Goal: Task Accomplishment & Management: Complete application form

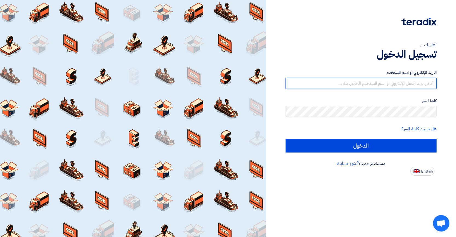
type input "[EMAIL_ADDRESS][PERSON_NAME][DOMAIN_NAME]"
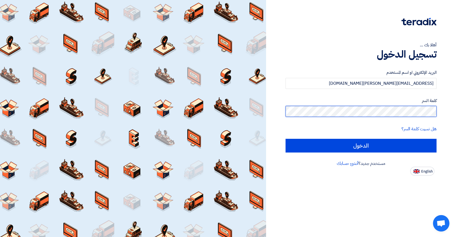
click at [361, 145] on input "الدخول" at bounding box center [361, 146] width 151 height 14
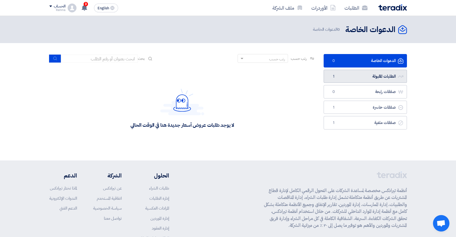
click at [366, 76] on link "الطلبات المقبولة الطلبات المقبولة 1" at bounding box center [365, 76] width 83 height 13
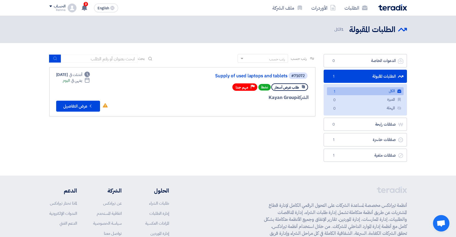
click at [345, 90] on link "الكل الكل 1" at bounding box center [365, 91] width 77 height 8
click at [83, 107] on button "Check details عرض التفاصيل" at bounding box center [78, 106] width 44 height 11
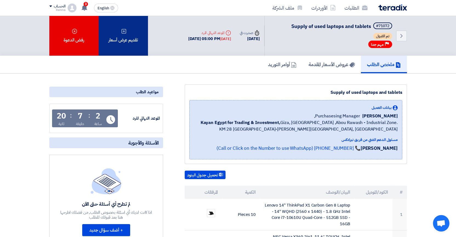
click at [118, 29] on div "تقديم عرض أسعار" at bounding box center [123, 36] width 49 height 40
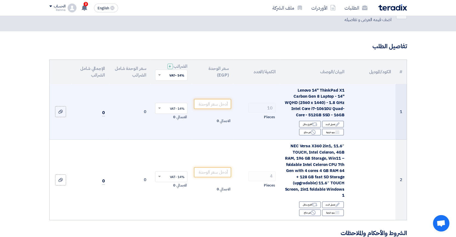
scroll to position [19, 0]
click at [220, 105] on input "number" at bounding box center [212, 104] width 37 height 10
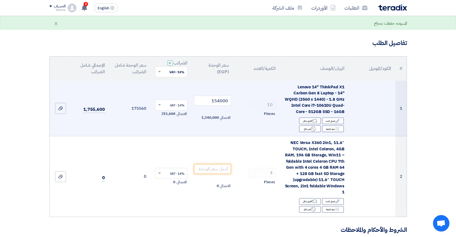
scroll to position [23, 0]
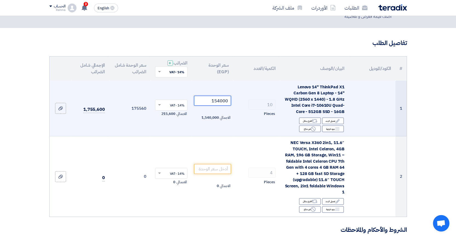
drag, startPoint x: 211, startPoint y: 98, endPoint x: 264, endPoint y: 98, distance: 53.2
click at [264, 98] on tr "1 Lenovo 14" ThinkPad X1 Carbon Gen 8 Laptop - 14" WQHD (2560 x 1440) - 1.8 GHz…" at bounding box center [228, 109] width 357 height 56
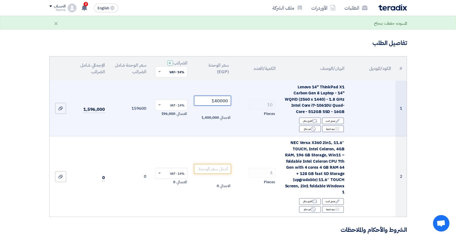
type input "140000"
click at [235, 131] on td "10 Pieces" at bounding box center [256, 109] width 47 height 56
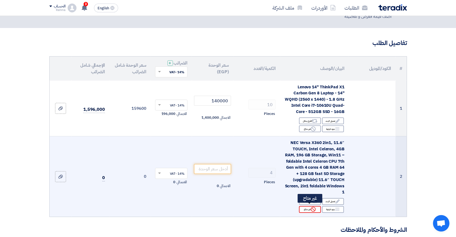
click at [311, 209] on icon "Reject" at bounding box center [313, 209] width 5 height 5
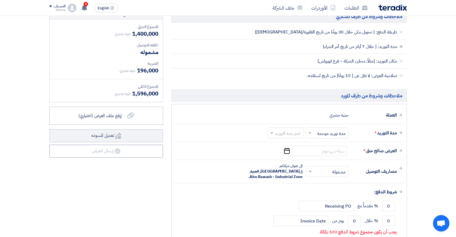
scroll to position [269, 0]
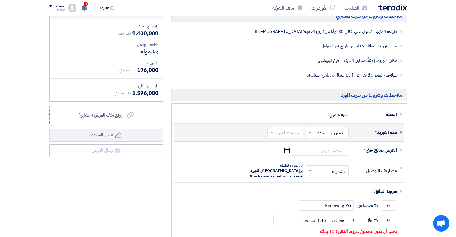
click at [309, 131] on span at bounding box center [309, 132] width 7 height 5
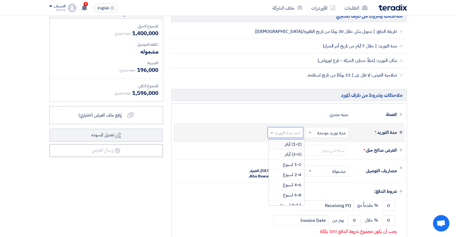
click at [290, 131] on input "text" at bounding box center [284, 133] width 33 height 8
click at [287, 164] on span "1-2 اسبوع" at bounding box center [292, 164] width 19 height 7
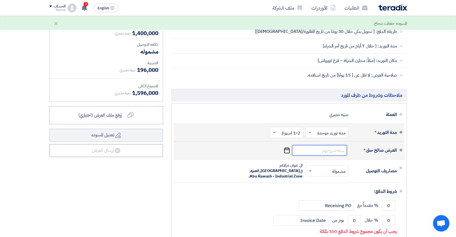
click at [334, 150] on input at bounding box center [319, 150] width 55 height 10
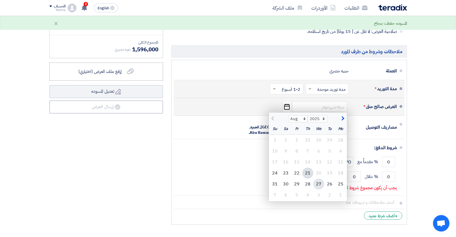
scroll to position [313, 0]
click at [305, 181] on div "28" at bounding box center [307, 183] width 11 height 11
type input "[DATE]"
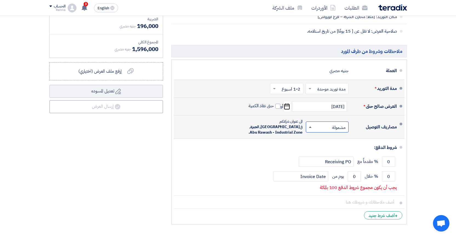
click at [310, 126] on span at bounding box center [310, 126] width 3 height 1
click at [308, 124] on span at bounding box center [309, 126] width 7 height 5
click at [309, 126] on span at bounding box center [310, 126] width 3 height 1
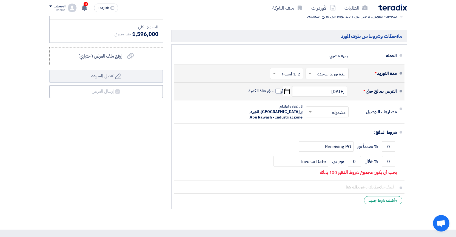
scroll to position [354, 0]
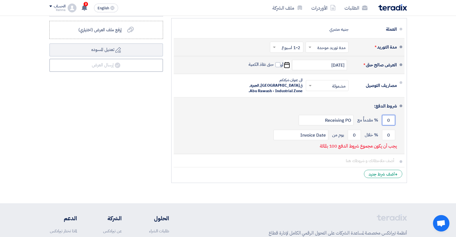
click at [387, 115] on input "0" at bounding box center [388, 120] width 13 height 10
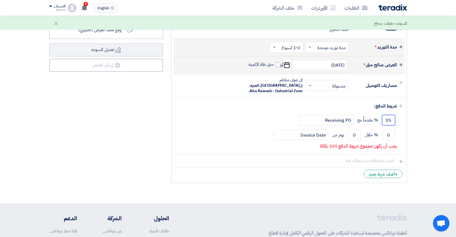
type input "0"
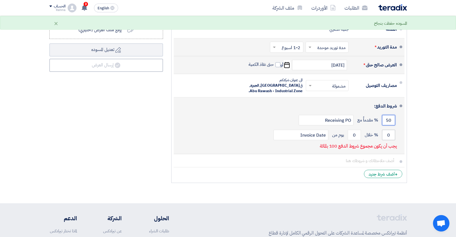
type input "50"
click at [383, 130] on input "0" at bounding box center [388, 135] width 13 height 10
drag, startPoint x: 386, startPoint y: 127, endPoint x: 403, endPoint y: 127, distance: 17.0
click at [403, 127] on li "شروط الدفع: 50 % مقدماً مع Receiving PO 0 % خلال 0 Invoice Date" at bounding box center [289, 125] width 231 height 57
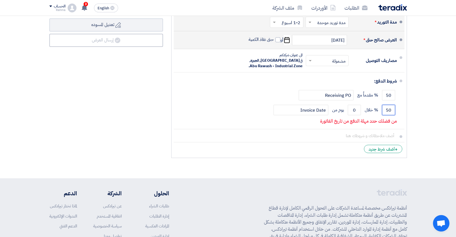
scroll to position [379, 0]
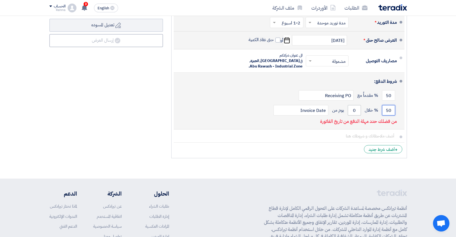
type input "50"
click at [352, 105] on input "0" at bounding box center [354, 110] width 13 height 10
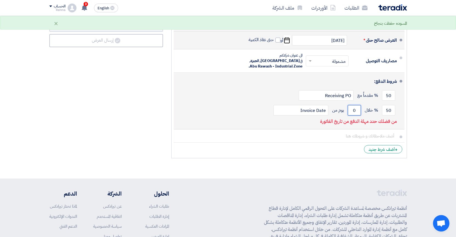
drag, startPoint x: 352, startPoint y: 104, endPoint x: 355, endPoint y: 104, distance: 3.6
click at [355, 105] on input "0" at bounding box center [354, 110] width 13 height 10
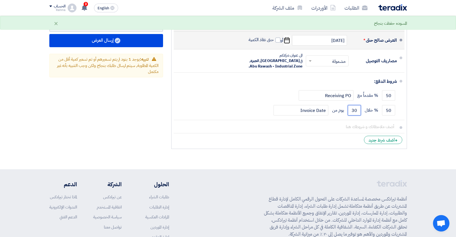
type input "30"
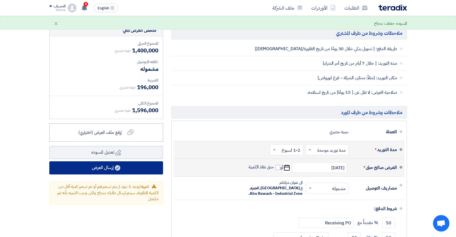
scroll to position [252, 0]
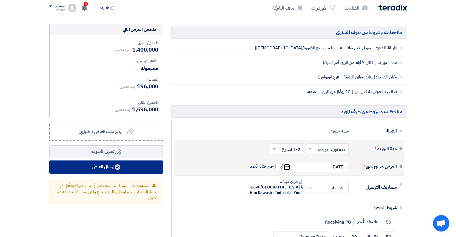
click at [101, 166] on button "إرسال العرض" at bounding box center [106, 166] width 114 height 13
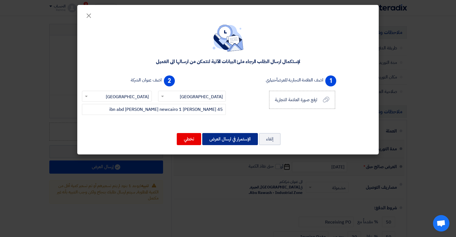
click at [238, 139] on button "الإستمرار في ارسال العرض" at bounding box center [230, 139] width 56 height 12
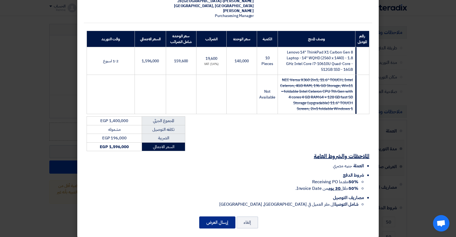
scroll to position [67, 0]
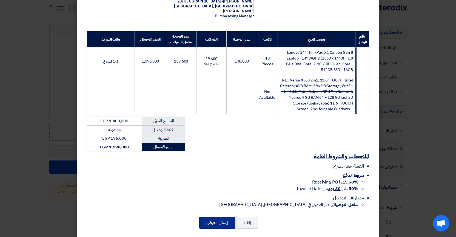
click at [211, 217] on button "إرسال العرض" at bounding box center [217, 223] width 36 height 12
